Goal: Information Seeking & Learning: Learn about a topic

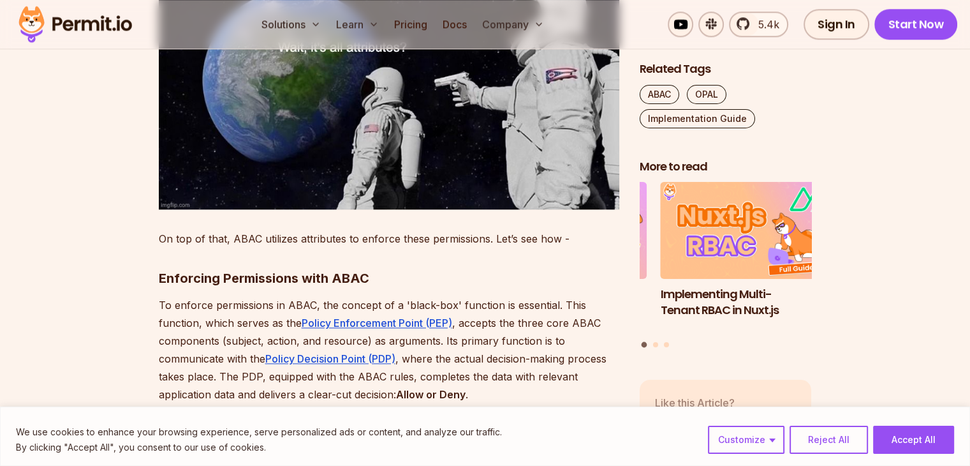
scroll to position [1531, 0]
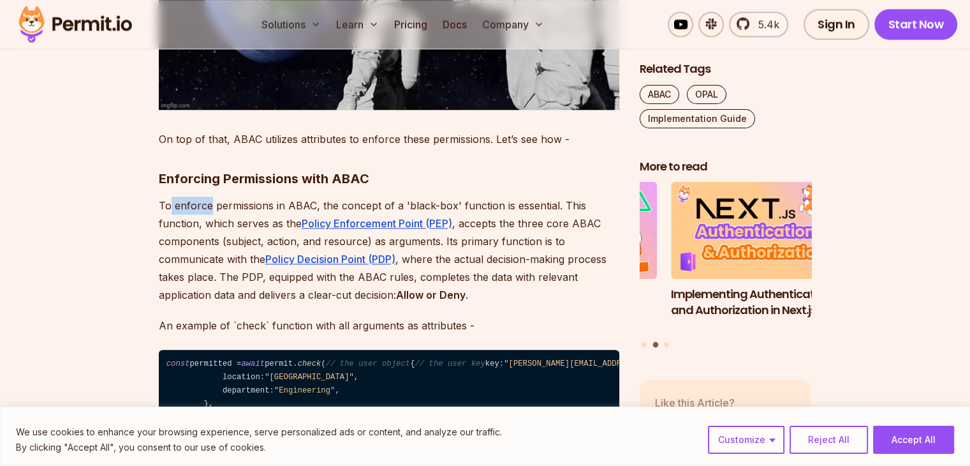
drag, startPoint x: 189, startPoint y: 194, endPoint x: 168, endPoint y: 194, distance: 20.4
click at [168, 196] on p "To enforce permissions in ABAC, the concept of a 'black-box' function is essent…" at bounding box center [389, 249] width 461 height 107
click at [274, 196] on p "To enforce permissions in ABAC, the concept of a 'black-box' function is essent…" at bounding box center [389, 249] width 461 height 107
drag, startPoint x: 205, startPoint y: 205, endPoint x: 230, endPoint y: 202, distance: 25.0
click at [230, 202] on p "To enforce permissions in ABAC, the concept of a 'black-box' function is essent…" at bounding box center [389, 249] width 461 height 107
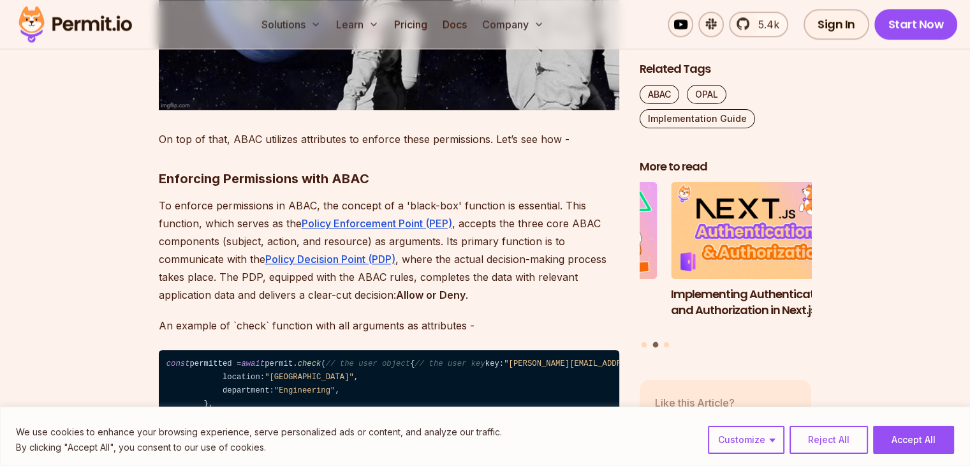
click at [248, 201] on p "To enforce permissions in ABAC, the concept of a 'black-box' function is essent…" at bounding box center [389, 249] width 461 height 107
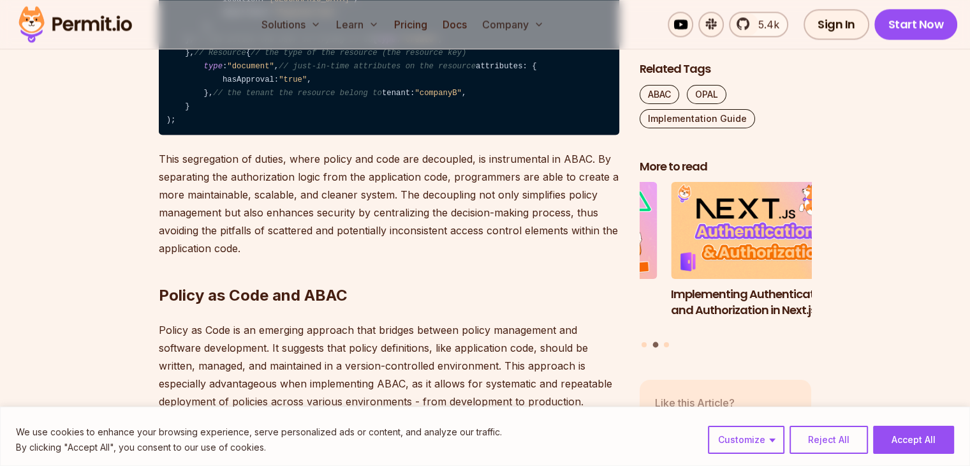
scroll to position [1914, 0]
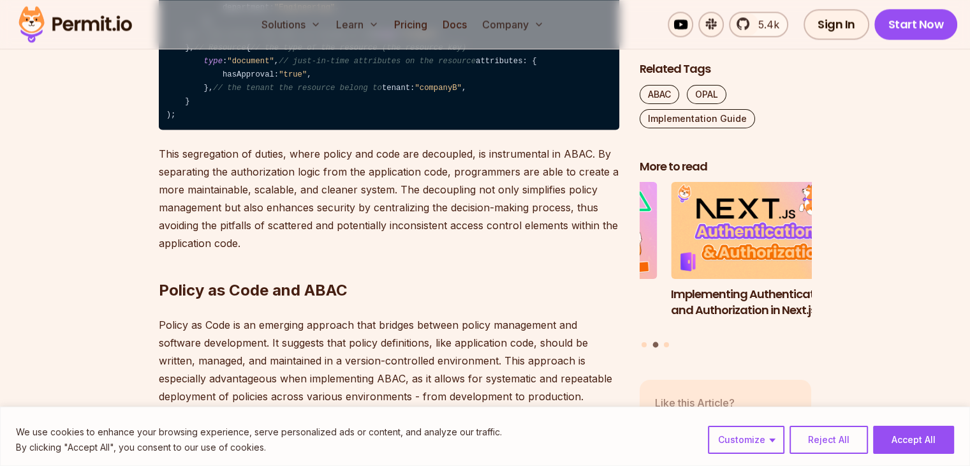
click at [225, 252] on p "This segregation of duties, where policy and code are decoupled, is instrumenta…" at bounding box center [389, 198] width 461 height 107
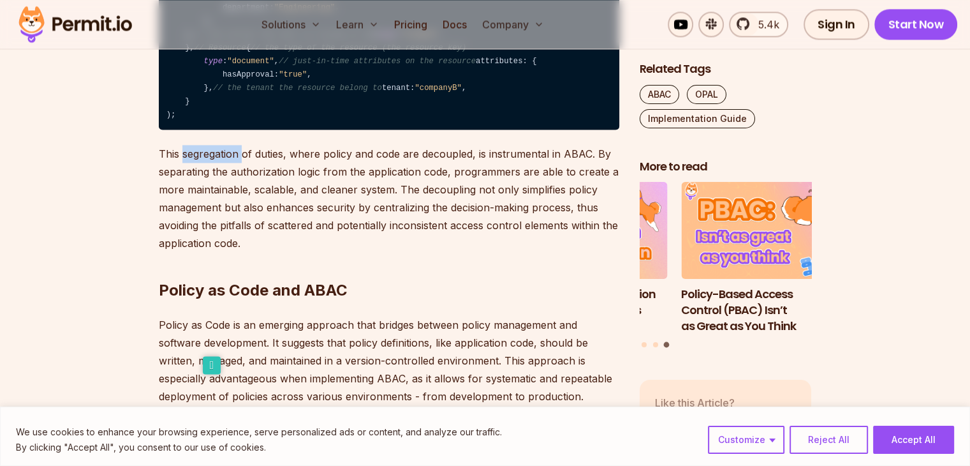
click at [212, 364] on icon at bounding box center [212, 365] width 18 height 18
select select "**"
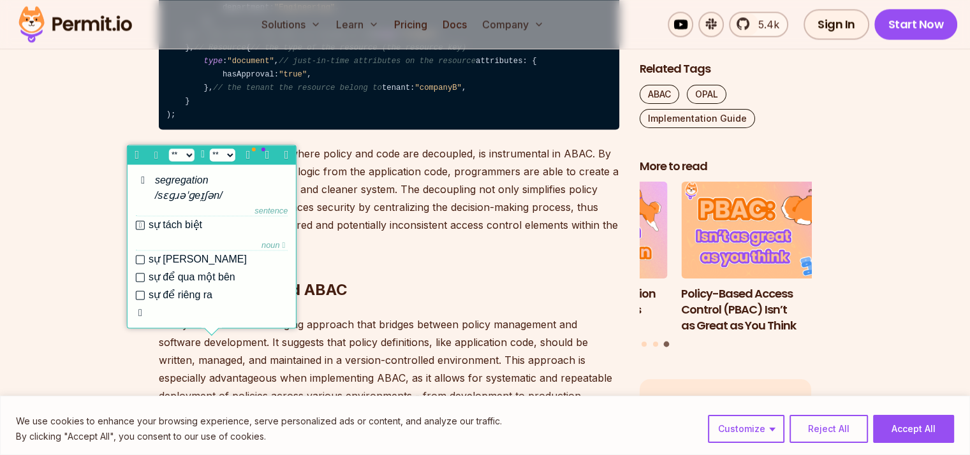
click at [254, 252] on p "This segregation of duties, where policy and code are decoupled, is instrumenta…" at bounding box center [389, 198] width 461 height 107
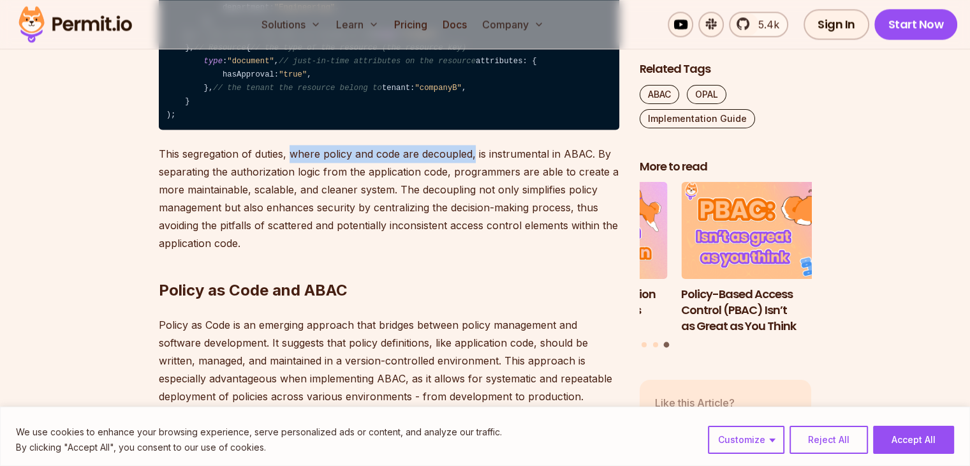
drag, startPoint x: 293, startPoint y: 354, endPoint x: 473, endPoint y: 353, distance: 179.3
click at [473, 252] on p "This segregation of duties, where policy and code are decoupled, is instrumenta…" at bounding box center [389, 198] width 461 height 107
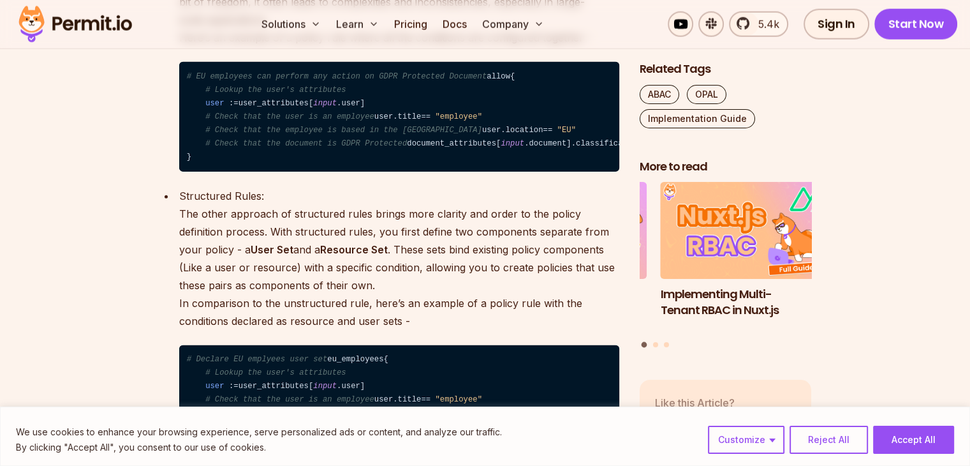
scroll to position [3126, 0]
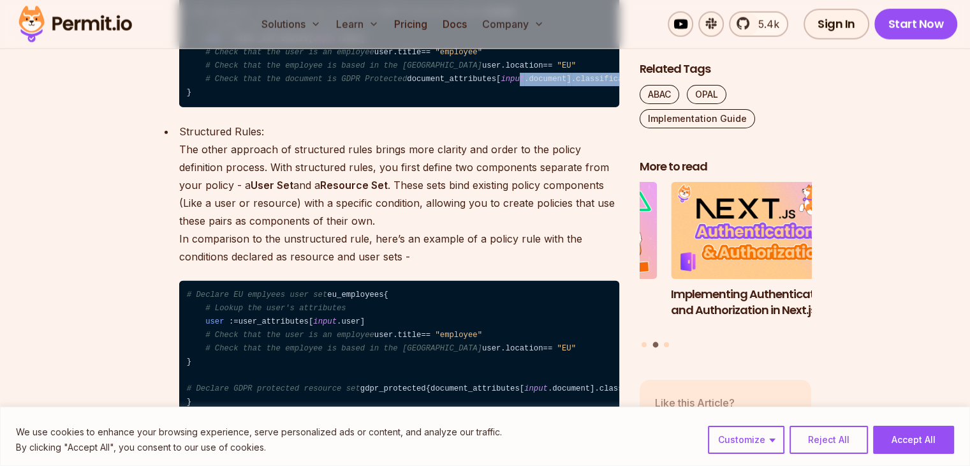
drag, startPoint x: 307, startPoint y: 318, endPoint x: 400, endPoint y: 322, distance: 93.2
click at [400, 107] on code "# EU employees can perform any action on GDPR Protected Document allow { # Look…" at bounding box center [399, 52] width 440 height 110
click at [411, 107] on code "# EU employees can perform any action on GDPR Protected Document allow { # Look…" at bounding box center [399, 52] width 440 height 110
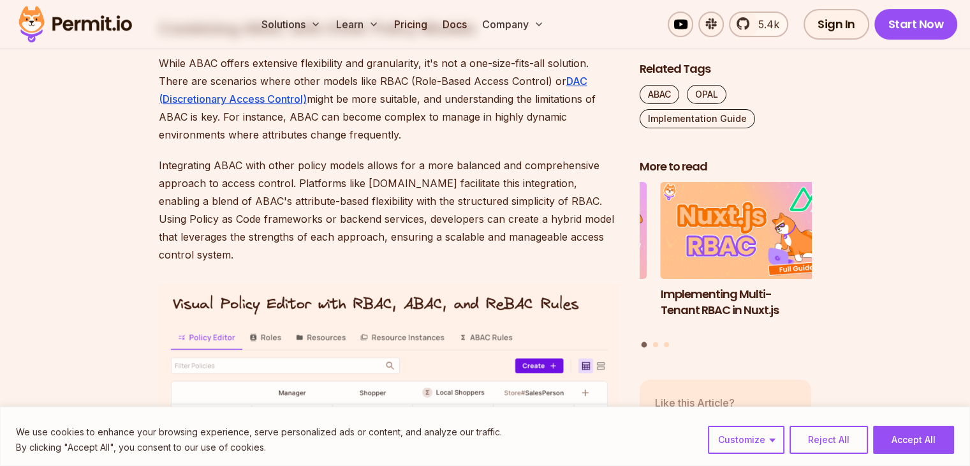
scroll to position [5231, 0]
